Goal: Transaction & Acquisition: Purchase product/service

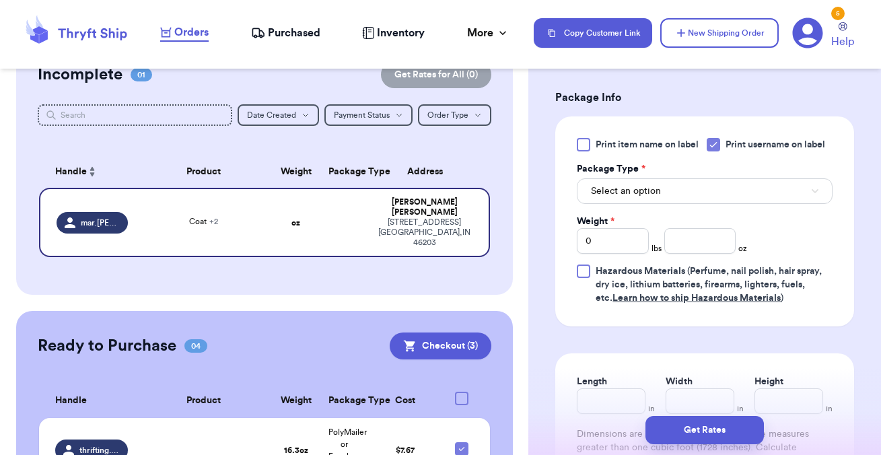
scroll to position [645, 0]
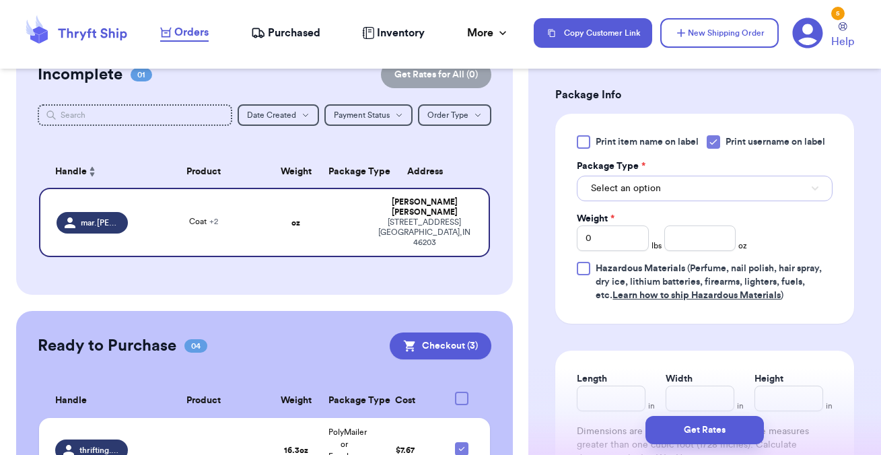
click at [640, 193] on span "Select an option" at bounding box center [626, 188] width 70 height 13
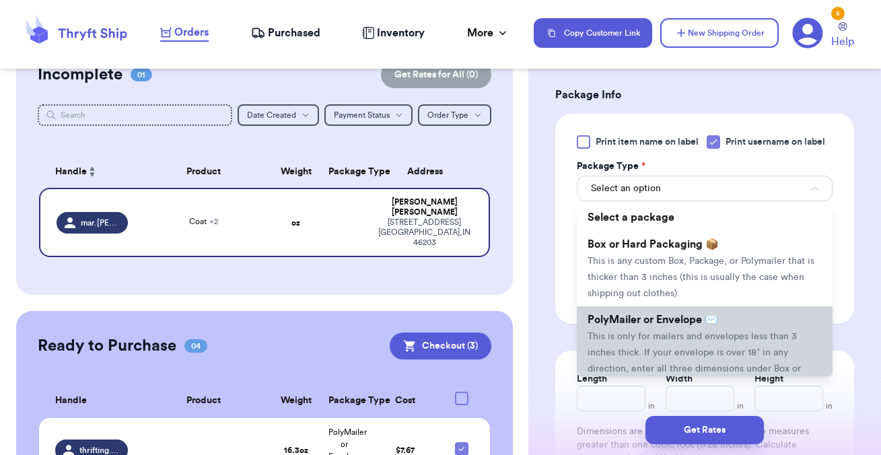
click at [635, 332] on span "This is only for mailers and envelopes less than 3 inches thick. If your envelo…" at bounding box center [693, 361] width 213 height 58
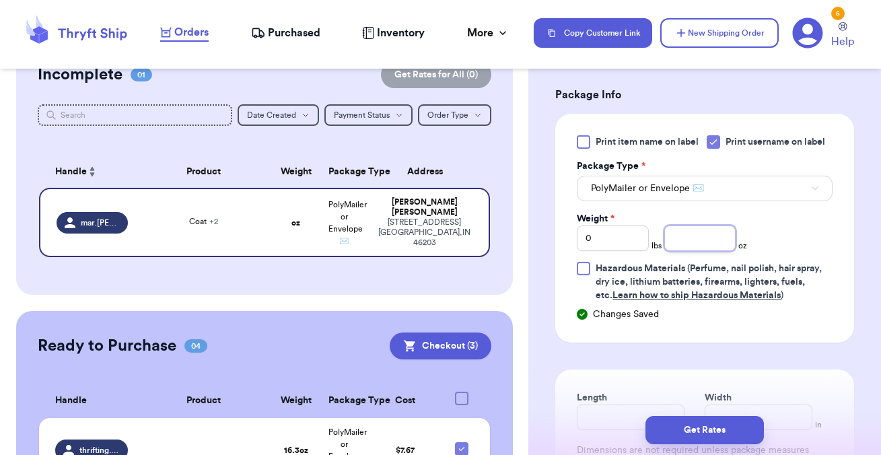
click at [691, 236] on input "number" at bounding box center [700, 238] width 72 height 26
type input "13.8"
click at [719, 354] on form "Shipping Information Delete Label Customer Info Order created: [DATE] 07:31 AM …" at bounding box center [704, 41] width 299 height 1159
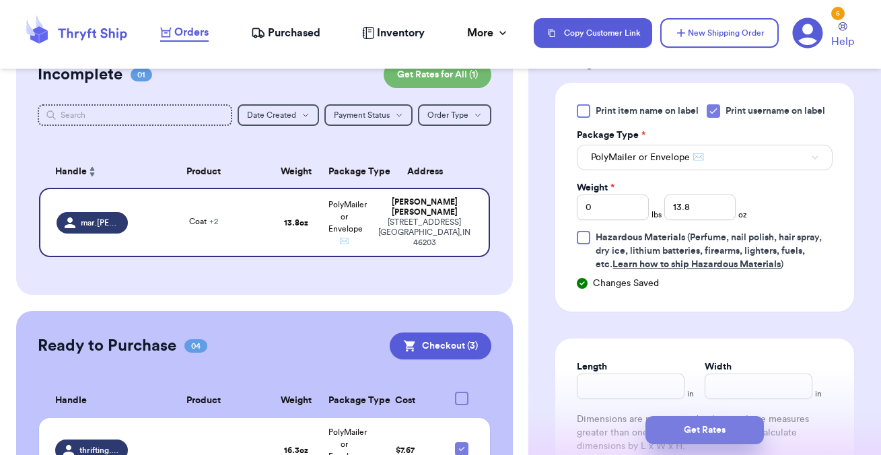
click at [711, 423] on button "Get Rates" at bounding box center [704, 430] width 118 height 28
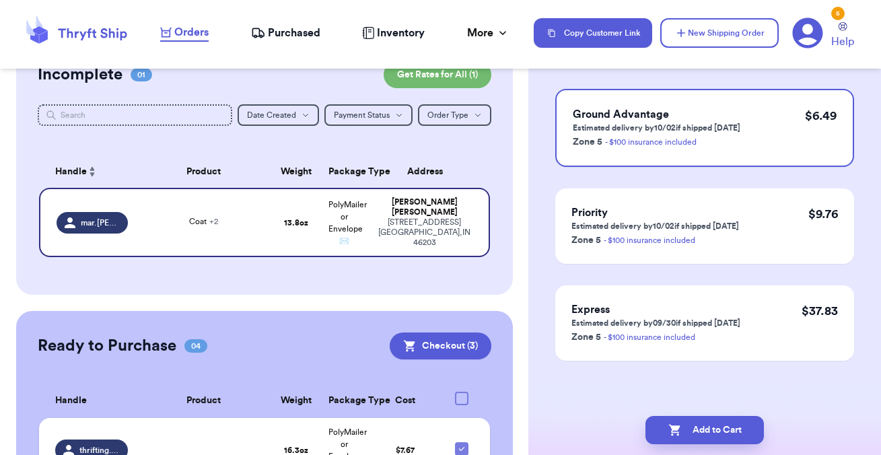
scroll to position [0, 0]
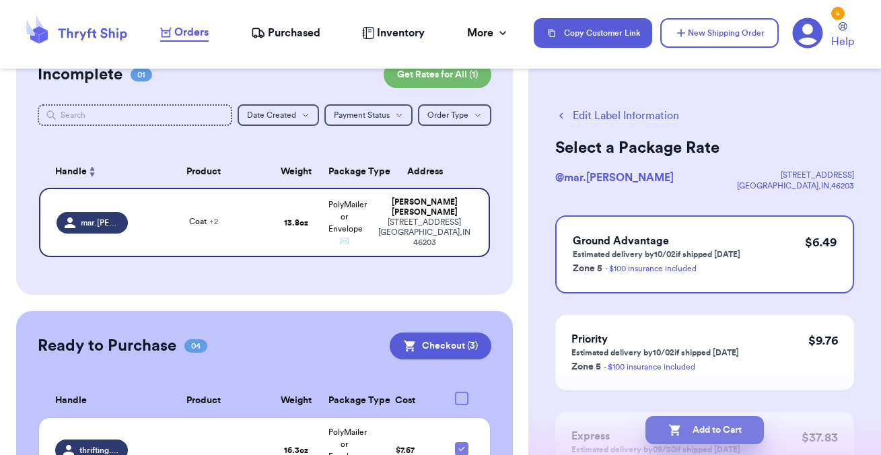
click at [701, 427] on button "Add to Cart" at bounding box center [704, 430] width 118 height 28
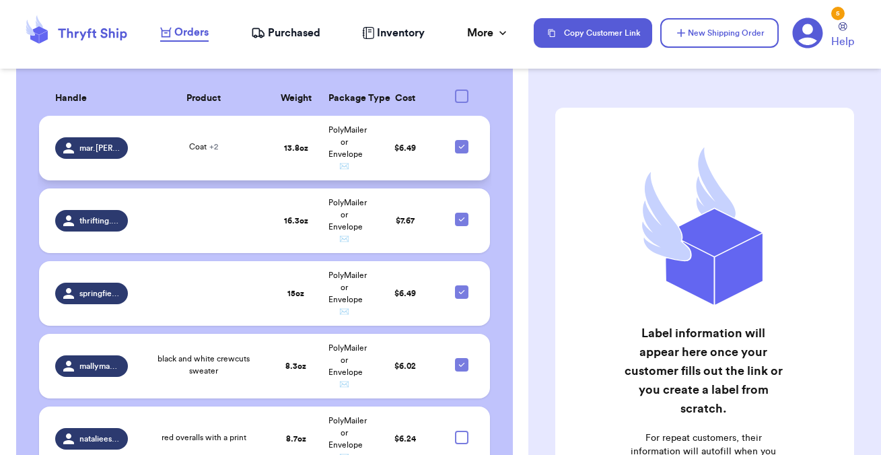
scroll to position [407, 0]
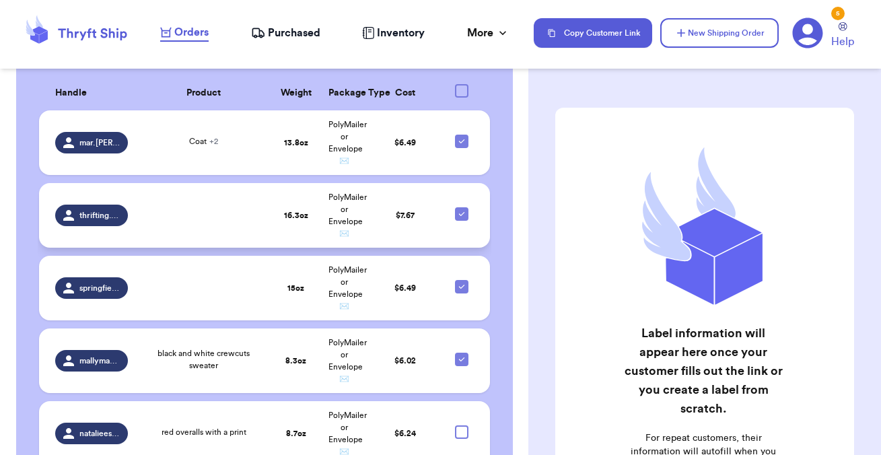
click at [463, 212] on icon at bounding box center [461, 214] width 11 height 11
click at [462, 207] on input "checkbox" at bounding box center [461, 207] width 1 height 1
checkbox input "false"
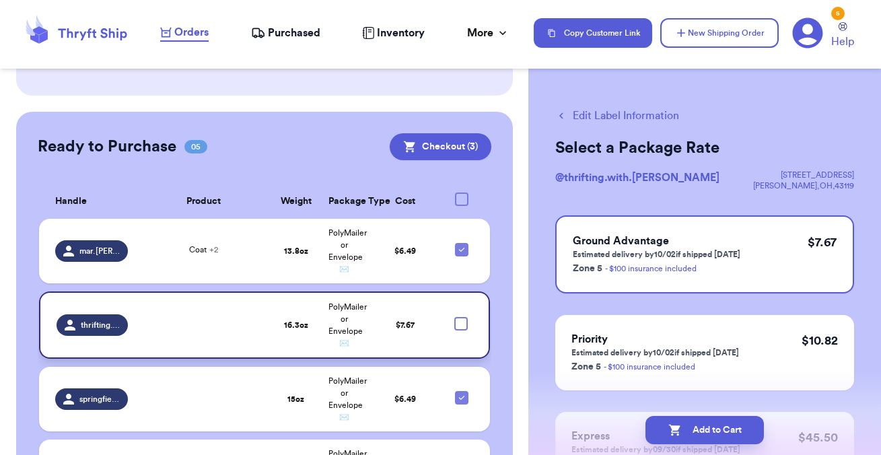
scroll to position [294, 0]
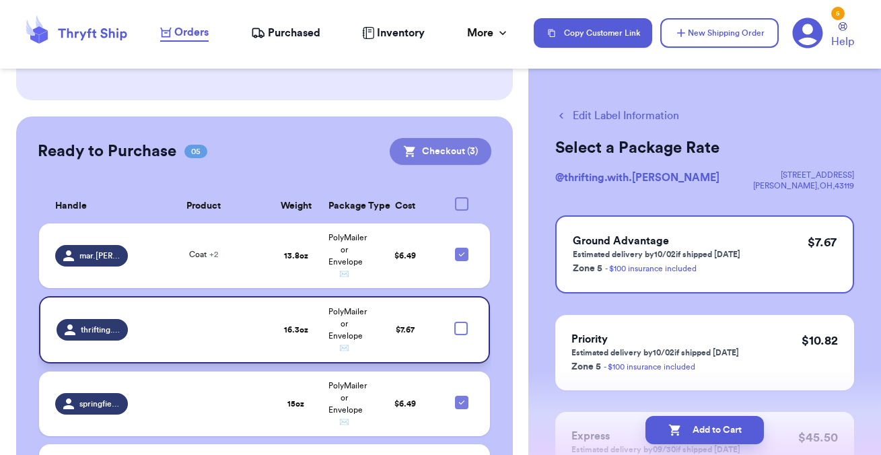
click at [450, 149] on button "Checkout ( 3 )" at bounding box center [441, 151] width 102 height 27
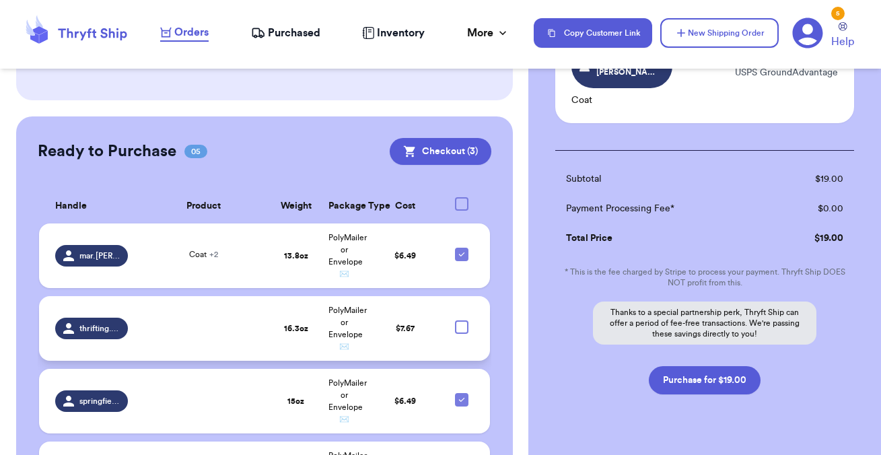
scroll to position [318, 0]
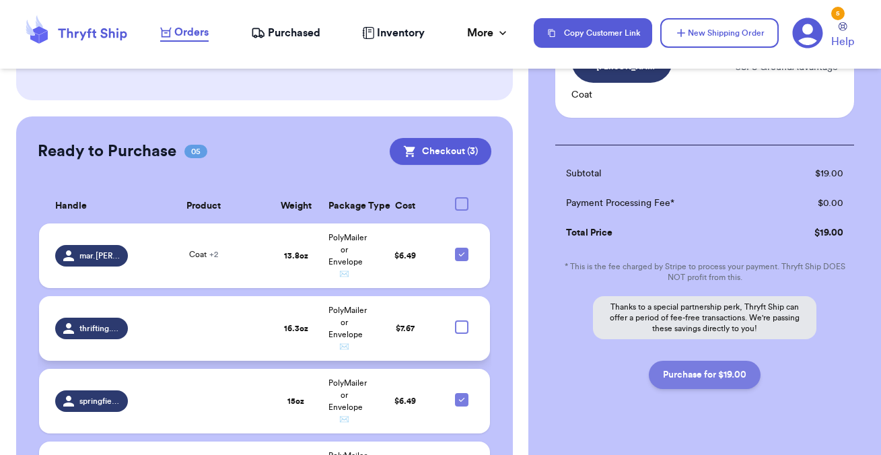
click at [712, 361] on button "Purchase for $19.00" at bounding box center [705, 375] width 112 height 28
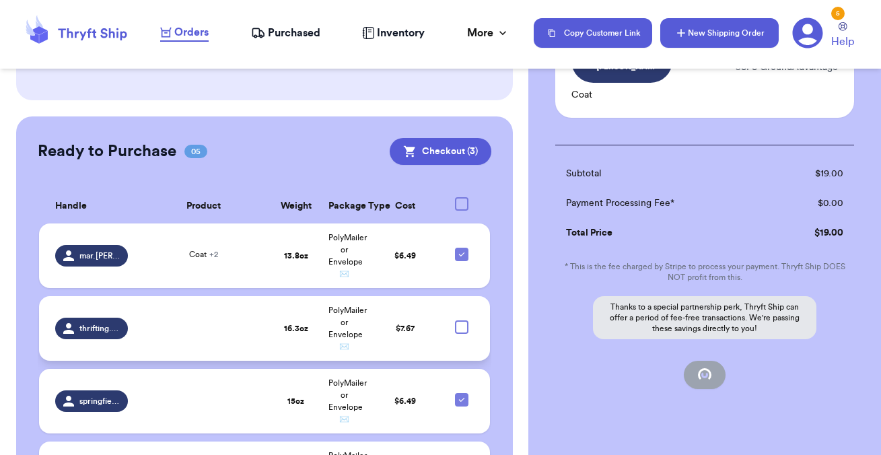
checkbox input "false"
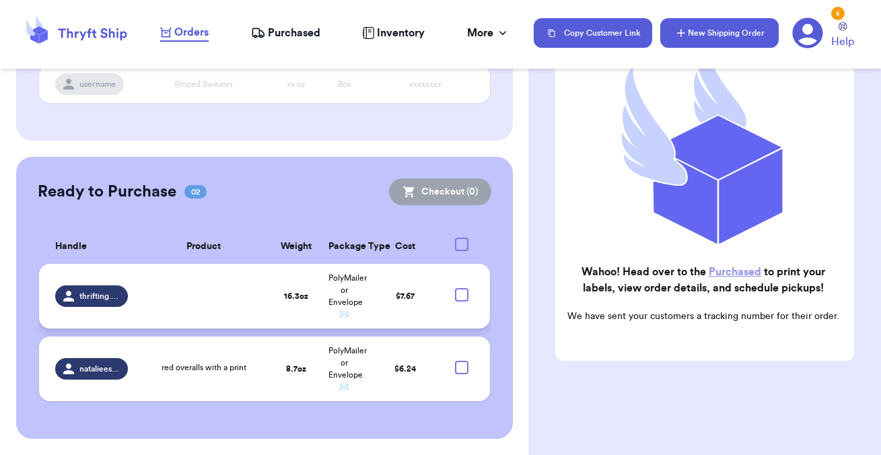
scroll to position [252, 0]
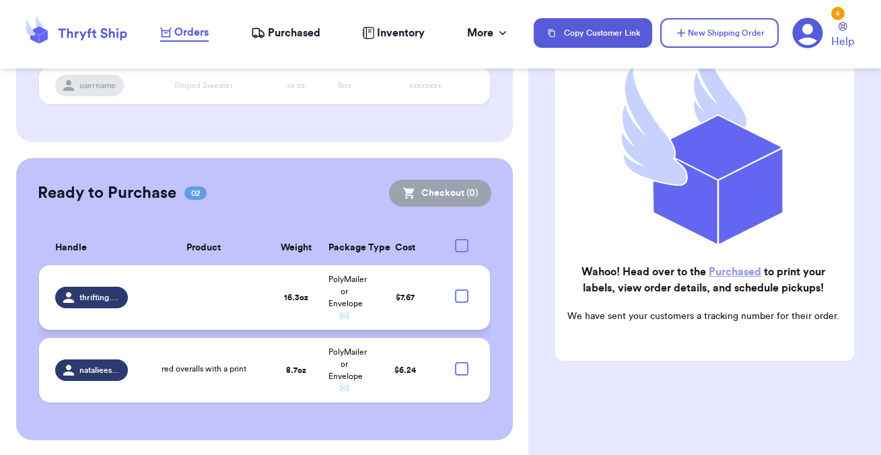
click at [293, 34] on span "Purchased" at bounding box center [294, 33] width 52 height 16
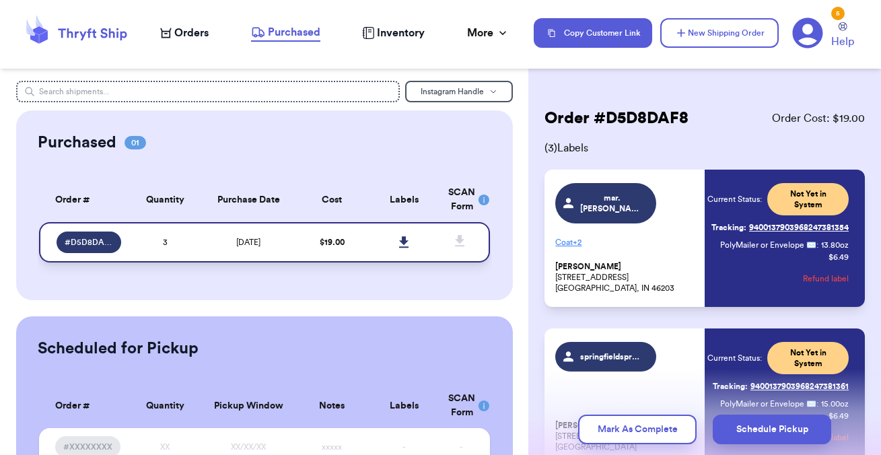
click at [406, 240] on icon at bounding box center [403, 241] width 9 height 11
